Goal: Find specific page/section: Find specific page/section

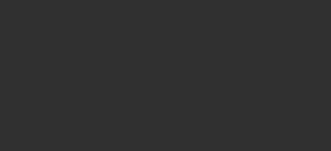
select select "10"
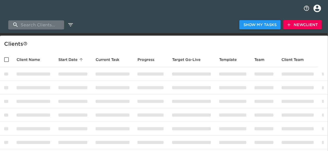
click at [50, 26] on input "search" at bounding box center [36, 24] width 56 height 9
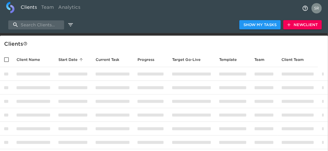
type input "cadillac of gree"
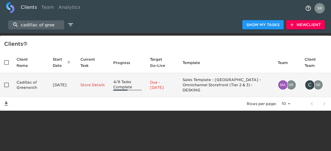
click at [29, 84] on td "Cadillac of Greenwich" at bounding box center [30, 85] width 36 height 24
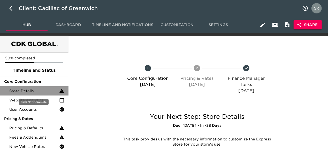
click at [31, 90] on span "Store Details" at bounding box center [34, 90] width 50 height 5
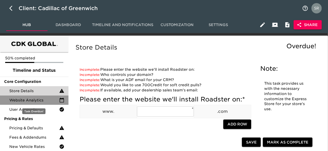
click at [44, 101] on span "Website Analytics" at bounding box center [34, 100] width 50 height 5
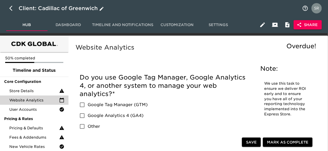
click at [14, 7] on icon "button" at bounding box center [12, 8] width 6 height 6
select select "10"
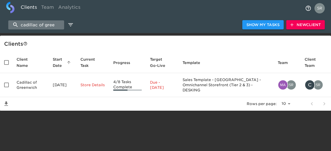
drag, startPoint x: 57, startPoint y: 26, endPoint x: 10, endPoint y: 21, distance: 47.6
click at [10, 21] on input "cadillac of gree" at bounding box center [36, 24] width 56 height 9
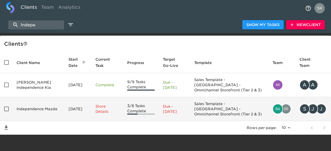
type input "Indepe"
click at [29, 106] on td "Independence Mazda" at bounding box center [38, 109] width 52 height 24
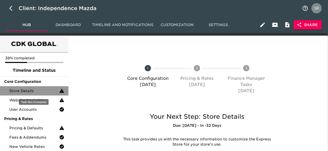
click at [28, 93] on span "Store Details" at bounding box center [34, 90] width 50 height 5
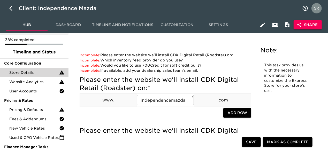
scroll to position [17, 0]
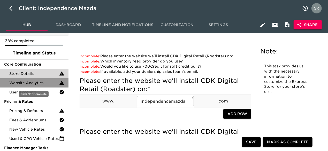
click at [32, 83] on span "Website Analytics" at bounding box center [34, 82] width 50 height 5
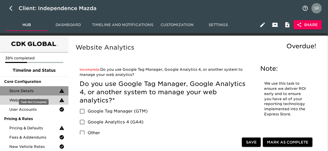
click at [19, 92] on span "Store Details" at bounding box center [34, 90] width 50 height 5
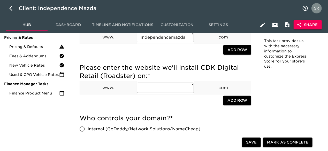
scroll to position [27, 0]
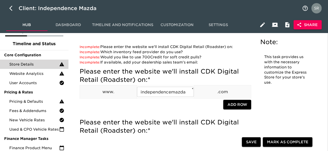
click at [250, 61] on div "Incomplete: If available, add your dealership sales team's email:" at bounding box center [166, 62] width 172 height 5
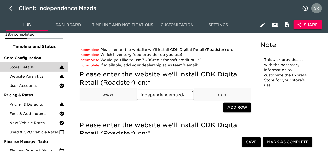
scroll to position [0, 0]
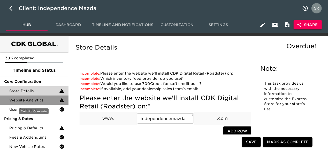
click at [39, 96] on div "Website Analytics" at bounding box center [34, 100] width 69 height 9
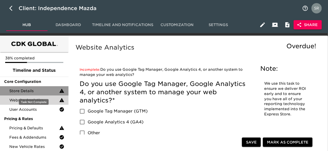
click at [30, 90] on span "Store Details" at bounding box center [34, 90] width 50 height 5
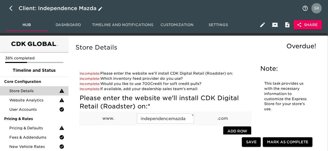
click at [12, 8] on icon "button" at bounding box center [12, 8] width 6 height 6
select select "10"
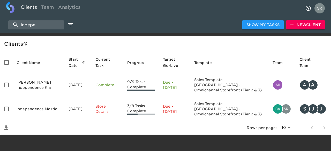
drag, startPoint x: 38, startPoint y: 25, endPoint x: 8, endPoint y: 26, distance: 30.8
click at [8, 26] on div "Indepe Show My Tasks New Client" at bounding box center [165, 25] width 331 height 17
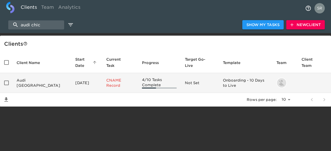
type input "audi chic"
click at [33, 84] on td "Audi [GEOGRAPHIC_DATA]" at bounding box center [41, 83] width 59 height 20
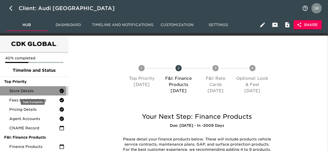
click at [28, 91] on span "Store Details" at bounding box center [34, 90] width 50 height 5
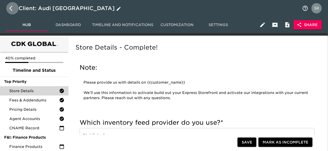
click at [11, 8] on icon "button" at bounding box center [12, 8] width 6 height 6
select select "10"
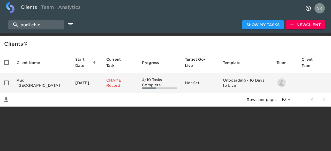
click at [34, 85] on td "Audi [GEOGRAPHIC_DATA]" at bounding box center [41, 83] width 59 height 20
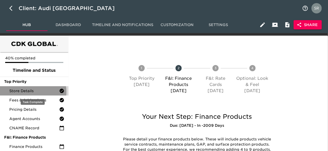
click at [27, 92] on span "Store Details" at bounding box center [34, 90] width 50 height 5
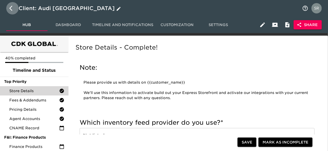
click at [9, 10] on icon "button" at bounding box center [12, 8] width 6 height 6
select select "10"
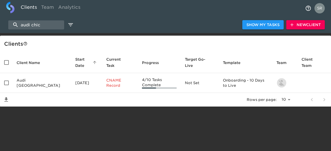
drag, startPoint x: 47, startPoint y: 28, endPoint x: 13, endPoint y: 19, distance: 35.3
click at [13, 19] on div "audi chic Show My Tasks New Client" at bounding box center [165, 25] width 331 height 17
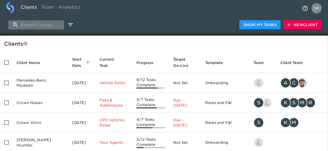
click at [38, 23] on input "search" at bounding box center [36, 24] width 56 height 9
type input "[PERSON_NAME] cdjr"
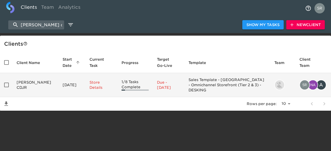
click at [23, 82] on td "[PERSON_NAME] CDJR" at bounding box center [35, 85] width 46 height 24
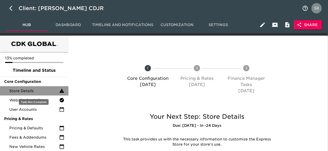
click at [28, 91] on span "Store Details" at bounding box center [34, 90] width 50 height 5
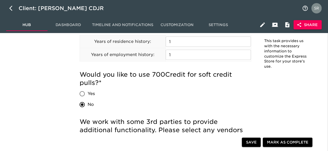
scroll to position [605, 0]
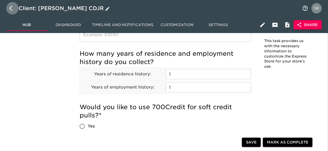
click at [8, 10] on button "button" at bounding box center [12, 8] width 12 height 12
select select "10"
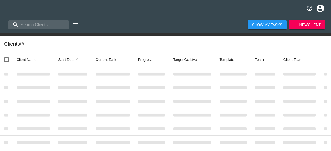
select select "10"
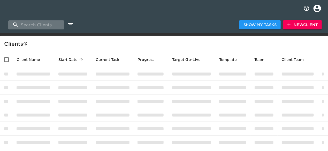
click at [35, 22] on input "search" at bounding box center [36, 24] width 56 height 9
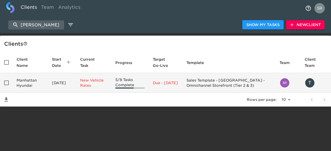
type input "manhattan hyun"
click at [27, 86] on td "Manhattan Hyundai" at bounding box center [29, 83] width 35 height 20
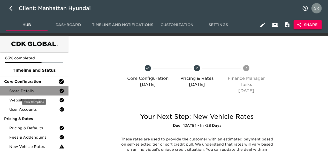
click at [30, 90] on span "Store Details" at bounding box center [34, 90] width 50 height 5
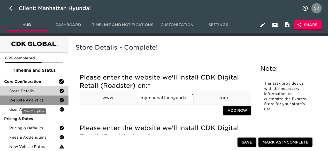
click at [37, 100] on span "Website Analytics" at bounding box center [34, 100] width 50 height 5
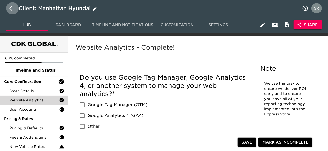
click at [9, 6] on button "button" at bounding box center [12, 8] width 12 height 12
select select "10"
